Goal: Find specific page/section: Find specific page/section

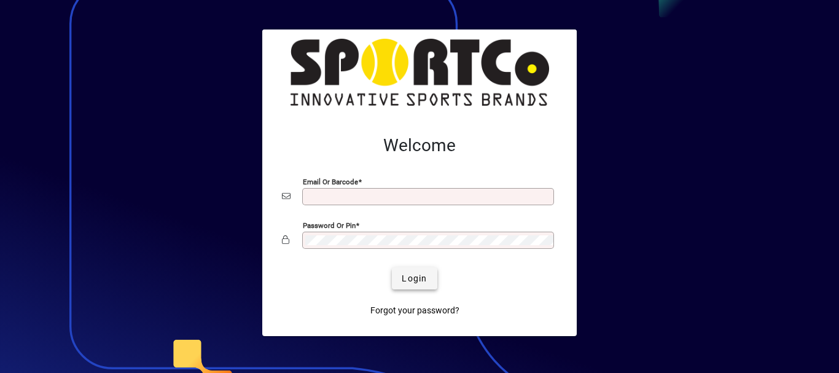
type input "**********"
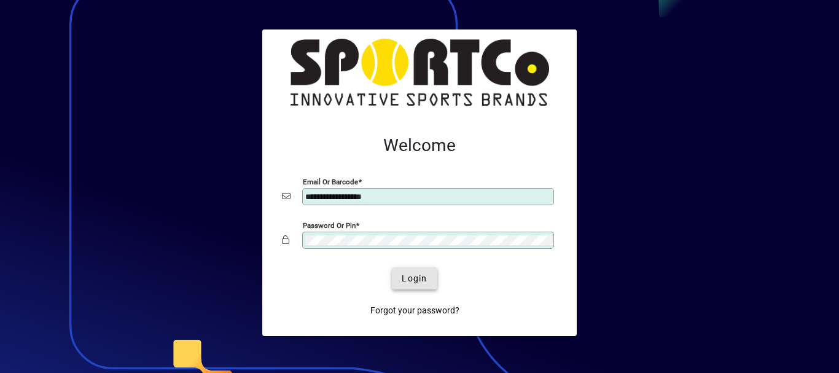
drag, startPoint x: 420, startPoint y: 279, endPoint x: 261, endPoint y: 163, distance: 196.9
click at [419, 279] on span "Login" at bounding box center [414, 278] width 25 height 13
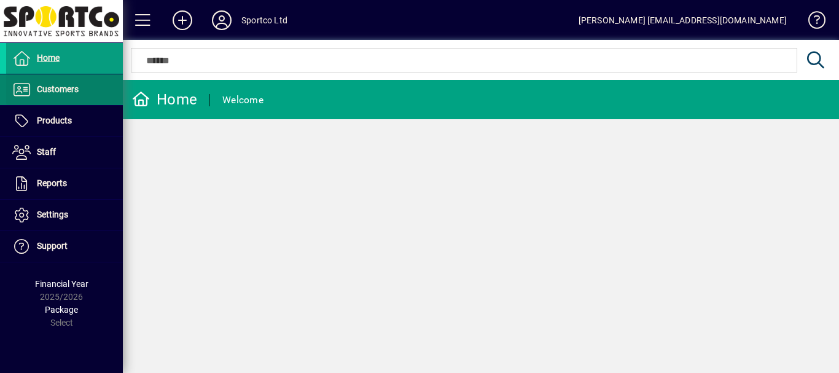
click at [66, 89] on span "Customers" at bounding box center [58, 89] width 42 height 10
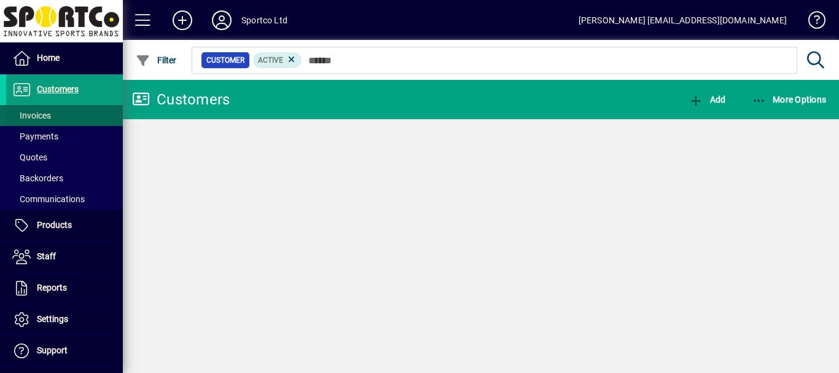
click at [41, 117] on span "Invoices" at bounding box center [31, 116] width 39 height 10
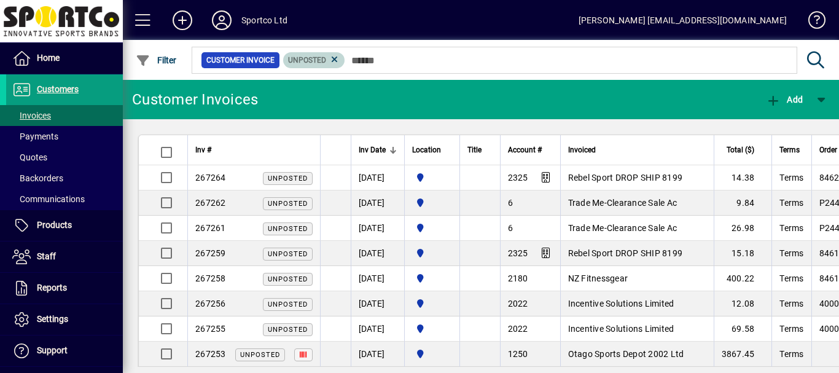
click at [333, 61] on icon at bounding box center [334, 59] width 11 height 11
